Goal: Navigation & Orientation: Find specific page/section

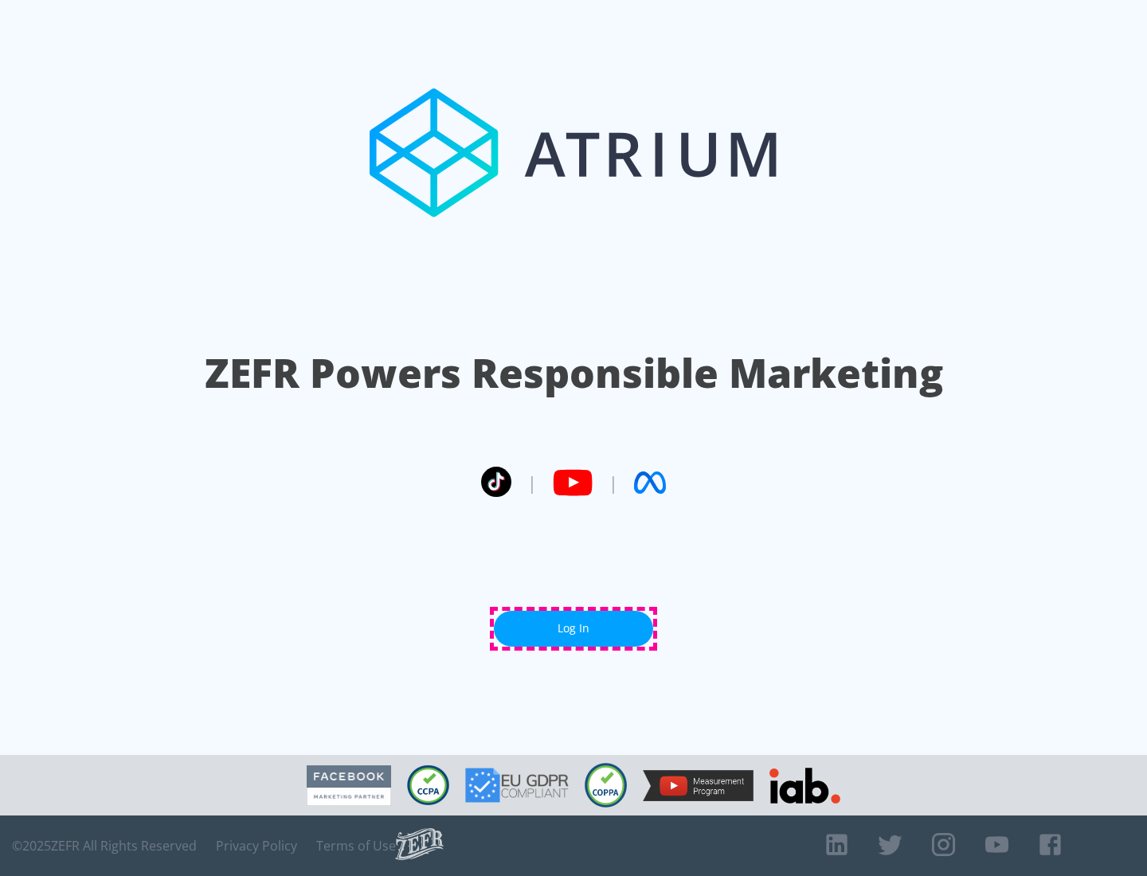
click at [573, 628] on link "Log In" at bounding box center [573, 629] width 159 height 36
